Goal: Information Seeking & Learning: Check status

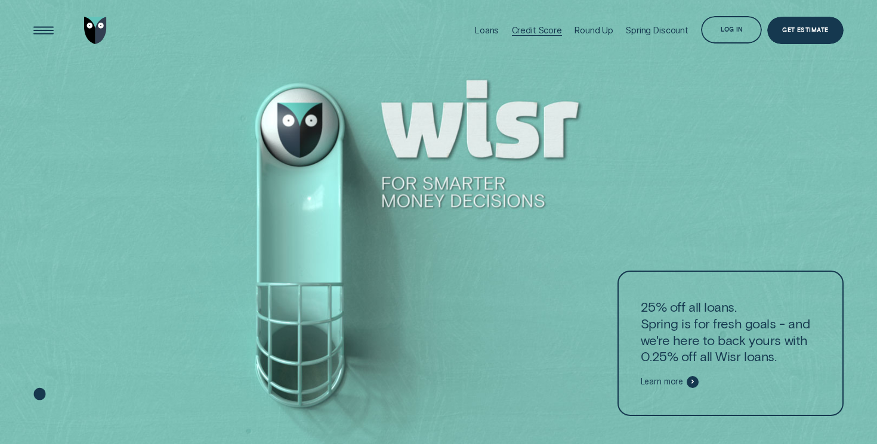
click at [522, 29] on div "Credit Score" at bounding box center [537, 30] width 50 height 10
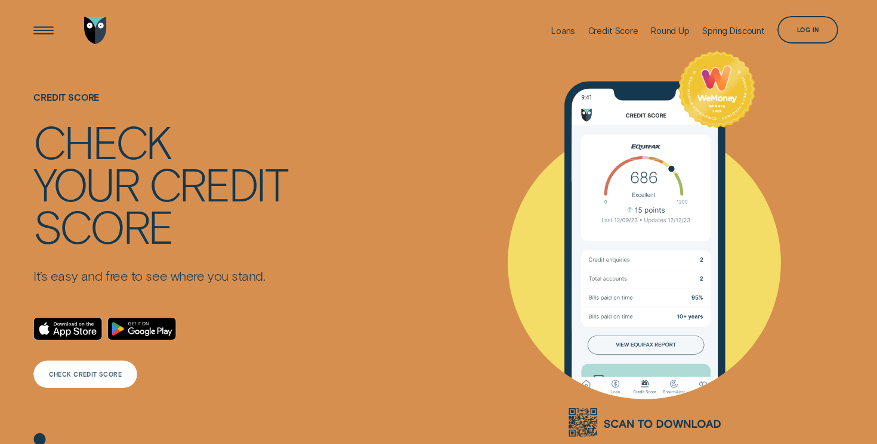
click at [118, 370] on div "CHECK CREDIT SCORE" at bounding box center [84, 374] width 103 height 27
